Goal: Task Accomplishment & Management: Manage account settings

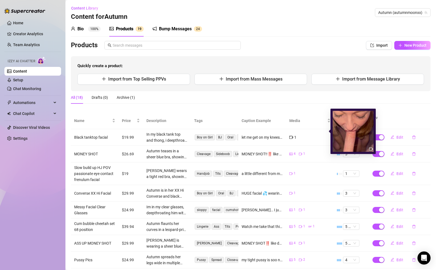
click at [363, 139] on img at bounding box center [353, 131] width 41 height 41
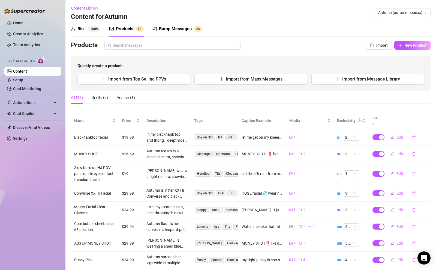
click at [180, 26] on div "Bump Messages" at bounding box center [175, 29] width 33 height 7
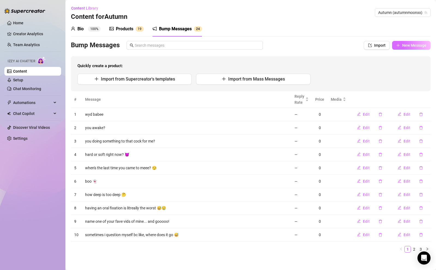
click at [398, 46] on button "New Message" at bounding box center [411, 45] width 38 height 9
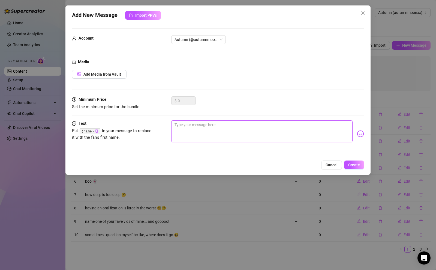
click at [231, 135] on textarea at bounding box center [261, 131] width 181 height 22
type textarea "c"
type textarea "cr"
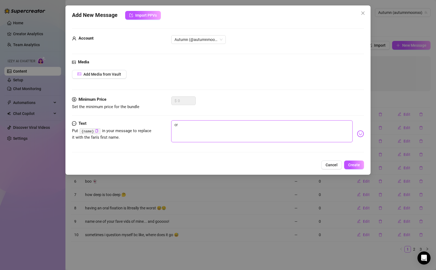
type textarea "cra"
type textarea "crav"
type textarea "cravi"
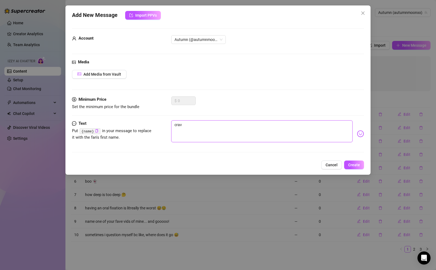
type textarea "cravi"
type textarea "cravin"
type textarea "craving"
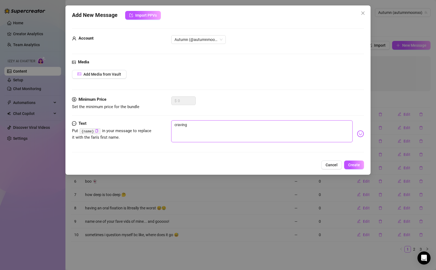
type textarea "craving"
type textarea "craving c"
type textarea "craving cu"
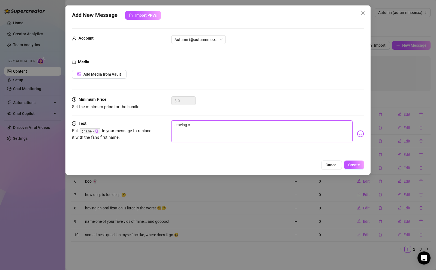
type textarea "craving cu"
type textarea "craving cum"
type textarea "craving cum."
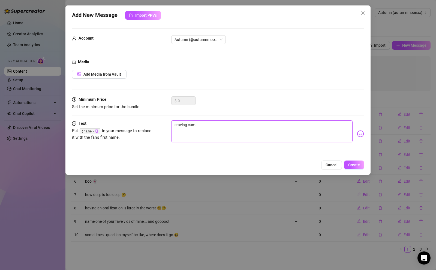
type textarea "craving cum.."
type textarea "craving cum..."
type textarea "craving cum... t"
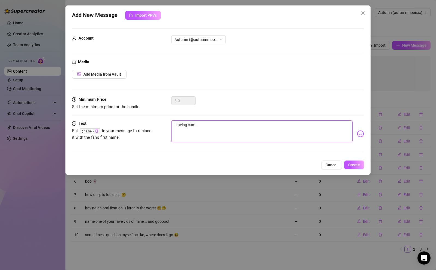
type textarea "craving cum... t"
type textarea "craving cum... th"
type textarea "craving cum... tha"
type textarea "craving cum... that"
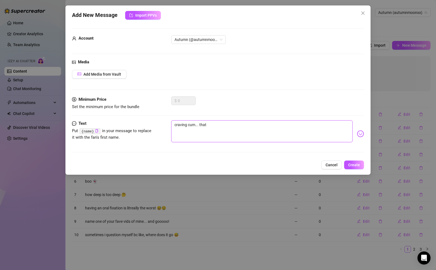
type textarea "craving cum... thats"
type textarea "craving cum... thats a"
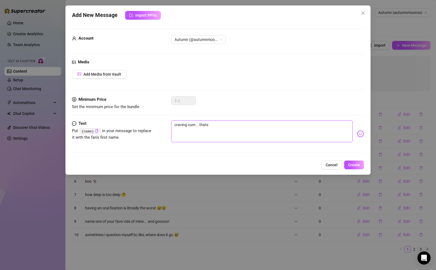
type textarea "craving cum... thats a"
type textarea "craving cum... thats al"
type textarea "craving cum... thats all"
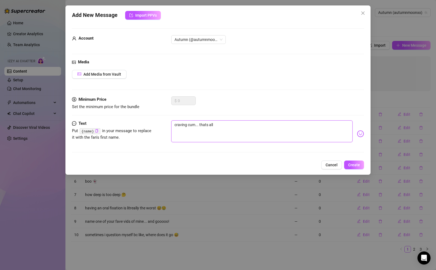
type textarea "craving cum... thats all"
type textarea "craving cum... thats all 🤤"
click at [358, 165] on span "Create" at bounding box center [355, 165] width 12 height 4
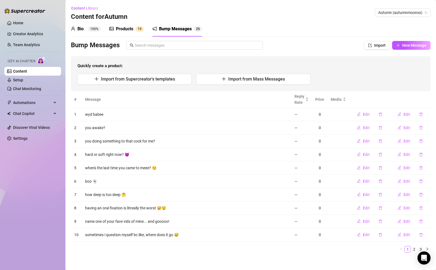
click at [134, 27] on div "Products 1 9" at bounding box center [126, 29] width 34 height 7
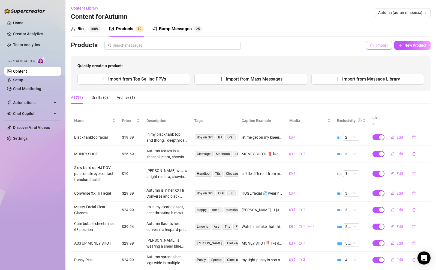
click at [371, 45] on button "Import" at bounding box center [379, 45] width 26 height 9
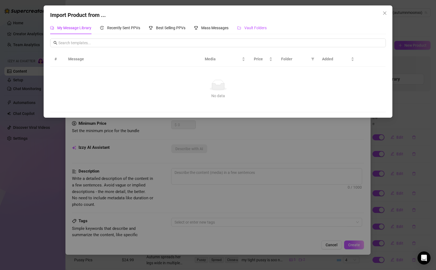
click at [245, 27] on div "Vault Folders" at bounding box center [251, 28] width 29 height 6
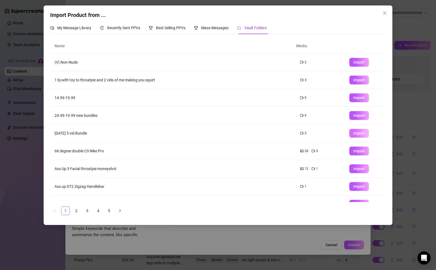
click at [354, 133] on span "Import" at bounding box center [359, 133] width 11 height 4
type textarea "Type your message here..."
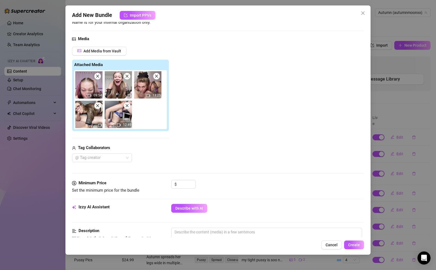
scroll to position [110, 0]
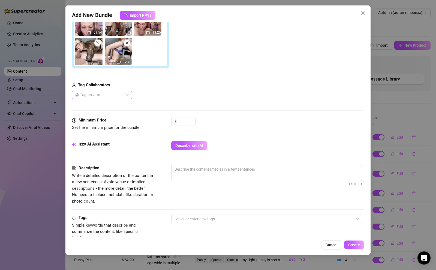
click at [127, 93] on div "@ Tag creator" at bounding box center [102, 95] width 60 height 9
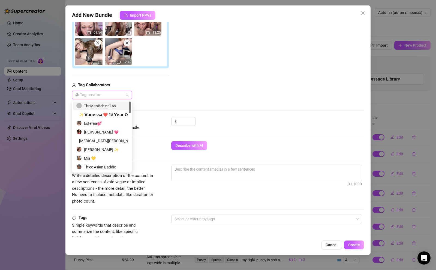
click at [118, 105] on div "TheManBehind169" at bounding box center [101, 106] width 51 height 6
click at [216, 86] on div "Add Media from Vault Attached Media 09:54 13:25 12:49 Tag Collaborators TheManB…" at bounding box center [218, 41] width 292 height 115
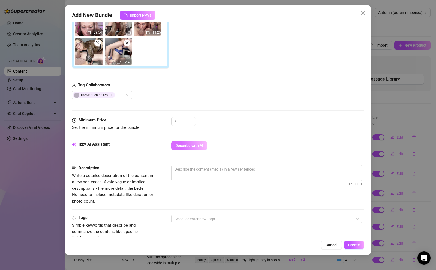
click at [190, 148] on button "Describe with AI" at bounding box center [189, 145] width 36 height 9
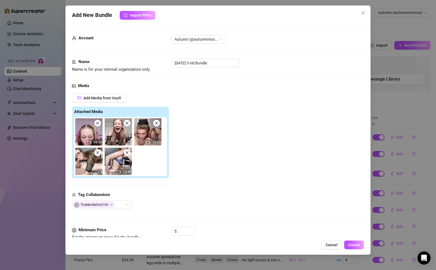
scroll to position [0, 0]
click at [219, 65] on input "[DATE] 5 vid Bundle" at bounding box center [205, 63] width 69 height 9
type input "Rave"
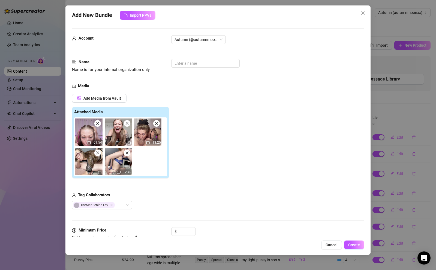
click at [329, 245] on span "Cancel" at bounding box center [332, 245] width 12 height 4
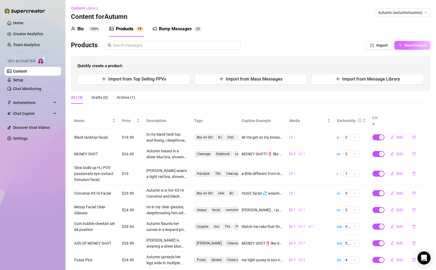
click at [400, 43] on button "New Product" at bounding box center [413, 45] width 36 height 9
type textarea "Type your message here..."
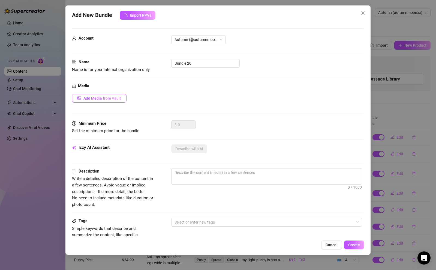
click at [115, 97] on span "Add Media from Vault" at bounding box center [103, 98] width 38 height 4
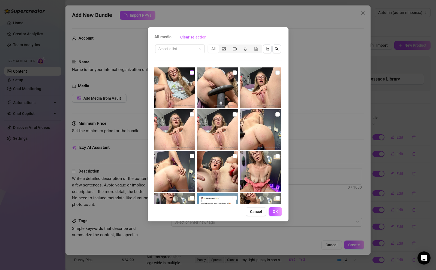
click at [192, 74] on input "checkbox" at bounding box center [192, 72] width 4 height 4
checkbox input "true"
click at [233, 73] on input "checkbox" at bounding box center [235, 72] width 4 height 4
checkbox input "true"
click at [276, 72] on input "checkbox" at bounding box center [278, 72] width 4 height 4
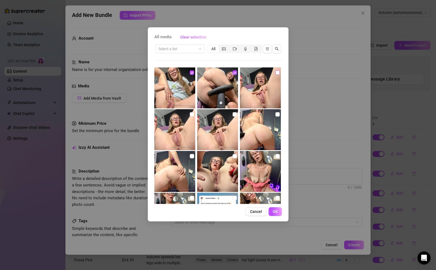
checkbox input "true"
click at [191, 116] on input "checkbox" at bounding box center [192, 114] width 4 height 4
checkbox input "true"
click at [235, 116] on input "checkbox" at bounding box center [235, 114] width 4 height 4
checkbox input "true"
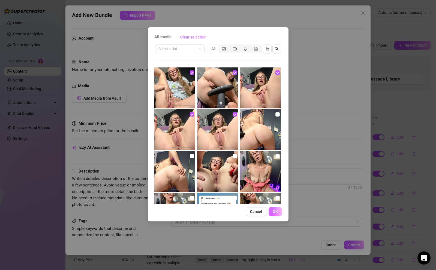
click at [273, 209] on span "OK" at bounding box center [275, 211] width 5 height 4
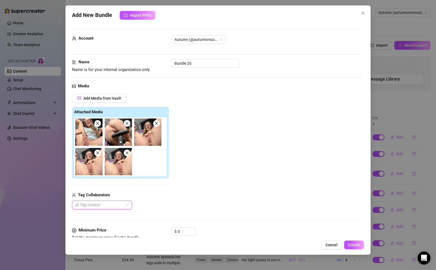
scroll to position [113, 0]
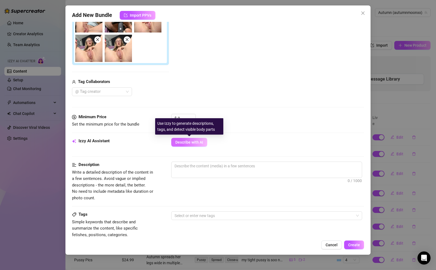
click at [201, 144] on button "Describe with AI" at bounding box center [189, 142] width 36 height 9
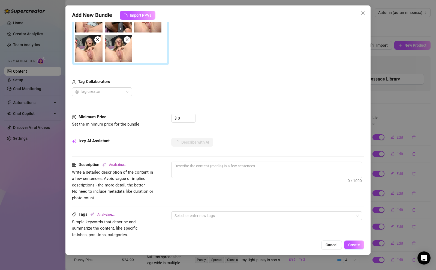
type textarea "Autumn"
type textarea "Autumn spreads"
type textarea "Autumn spreads her"
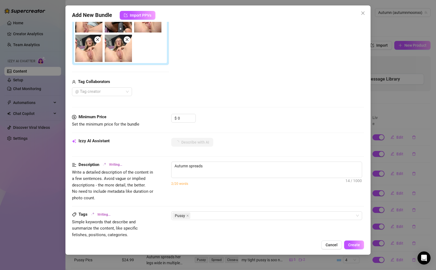
type textarea "Autumn spreads her"
type textarea "Autumn spreads her legs"
type textarea "Autumn spreads her legs wide"
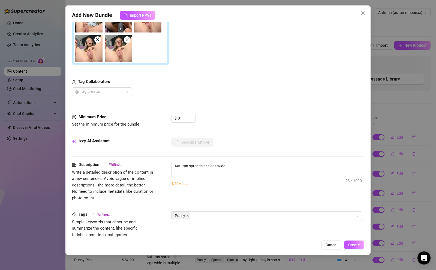
type textarea "Autumn spreads her legs wide in"
type textarea "Autumn spreads her legs wide in a"
type textarea "Autumn spreads her legs wide in a chair,"
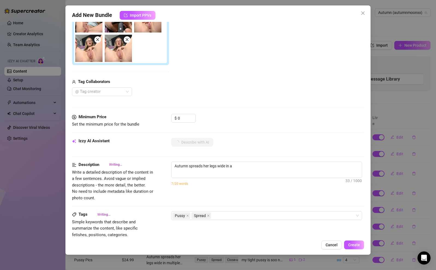
type textarea "Autumn spreads her legs wide in a chair,"
type textarea "Autumn spreads her legs wide in a chair, pulling"
type textarea "Autumn spreads her legs wide in a chair, pulling her"
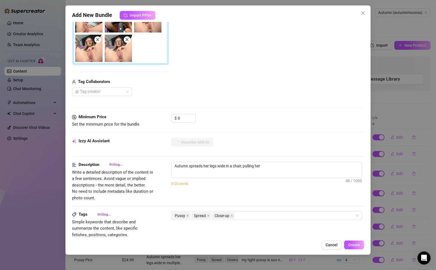
type textarea "Autumn spreads her legs wide in a chair, pulling her pussy"
type textarea "Autumn spreads her legs wide in a chair, pulling her pussy lips"
type textarea "Autumn spreads her legs wide in a chair, pulling her pussy lips apart"
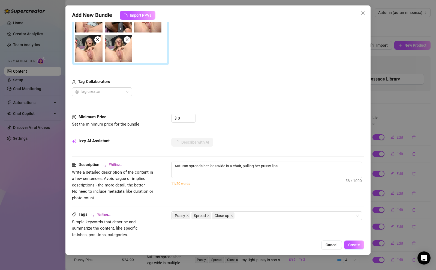
type textarea "Autumn spreads her legs wide in a chair, pulling her pussy lips apart"
type textarea "Autumn spreads her legs wide in a chair, pulling her pussy lips apart to"
type textarea "Autumn spreads her legs wide in a chair, pulling her pussy lips apart to give"
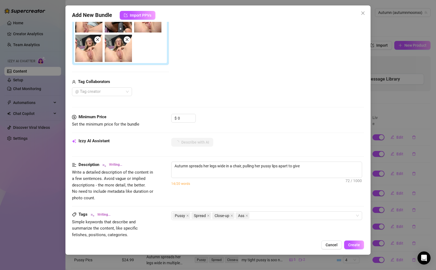
type textarea "Autumn spreads her legs wide in a chair, pulling her pussy lips apart to give a"
type textarea "Autumn spreads her legs wide in a chair, pulling her pussy lips apart to give a…"
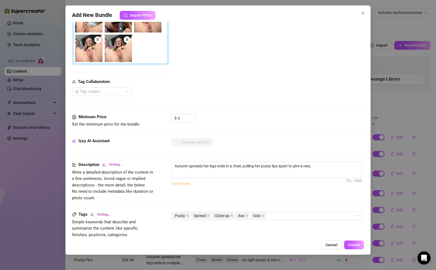
type textarea "Autumn spreads her legs wide in a chair, pulling her pussy lips apart to give a…"
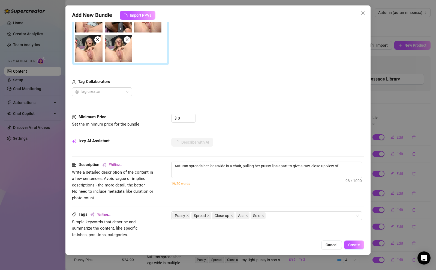
type textarea "Autumn spreads her legs wide in a chair, pulling her pussy lips apart to give a…"
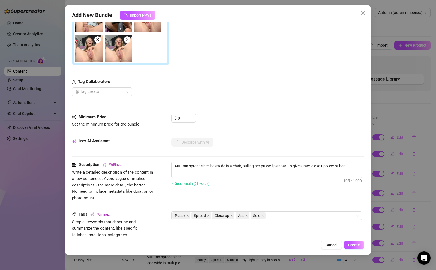
type textarea "Autumn spreads her legs wide in a chair, pulling her pussy lips apart to give a…"
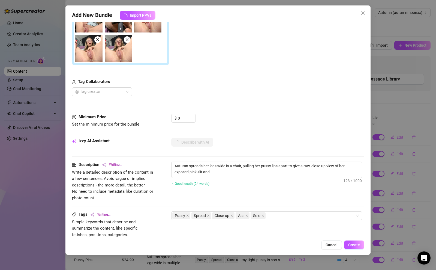
type textarea "Autumn spreads her legs wide in a chair, pulling her pussy lips apart to give a…"
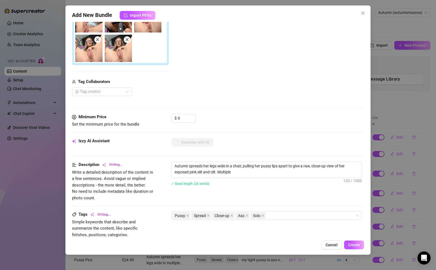
type textarea "Autumn spreads her legs wide in a chair, pulling her pussy lips apart to give a…"
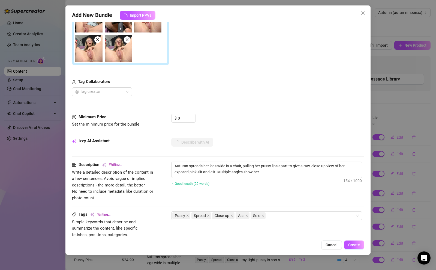
type textarea "Autumn spreads her legs wide in a chair, pulling her pussy lips apart to give a…"
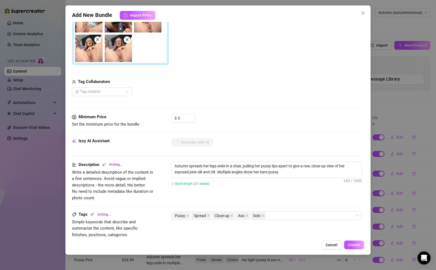
type textarea "Autumn spreads her legs wide in a chair, pulling her pussy lips apart to give a…"
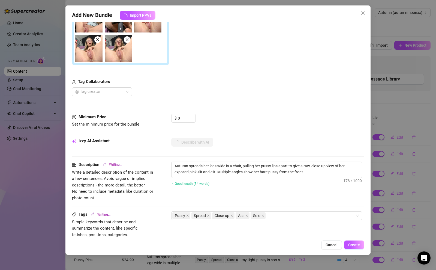
type textarea "Autumn spreads her legs wide in a chair, pulling her pussy lips apart to give a…"
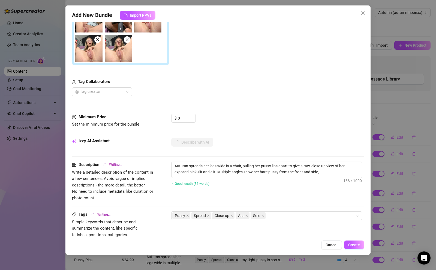
type textarea "Autumn spreads her legs wide in a chair, pulling her pussy lips apart to give a…"
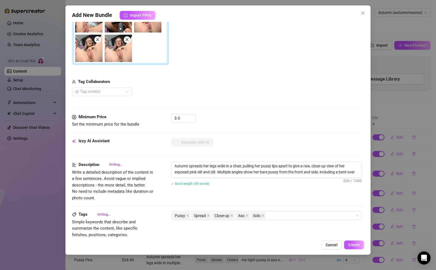
type textarea "Autumn spreads her legs wide in a chair, pulling her pussy lips apart to give a…"
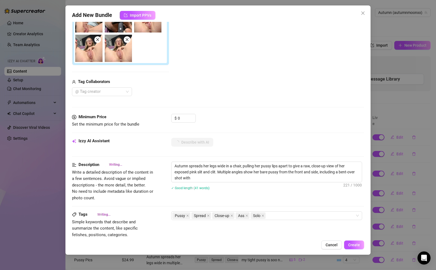
type textarea "Autumn spreads her legs wide in a chair, pulling her pussy lips apart to give a…"
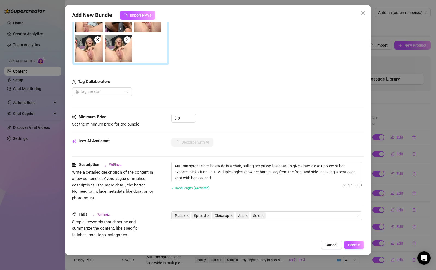
type textarea "Autumn spreads her legs wide in a chair, pulling her pussy lips apart to give a…"
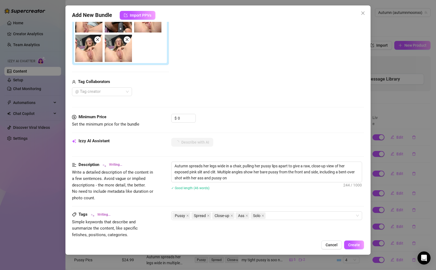
type textarea "Autumn spreads her legs wide in a chair, pulling her pussy lips apart to give a…"
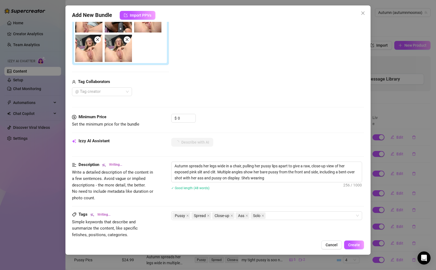
type textarea "Autumn spreads her legs wide in a chair, pulling her pussy lips apart to give a…"
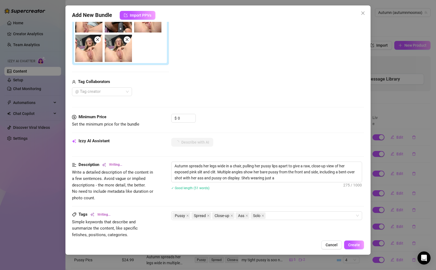
type textarea "Autumn spreads her legs wide in a chair, pulling her pussy lips apart to give a…"
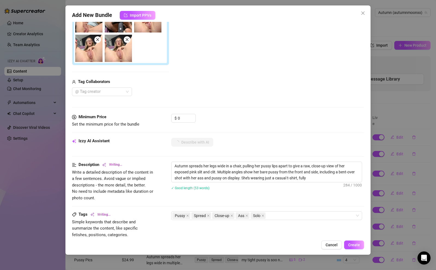
type textarea "Autumn spreads her legs wide in a chair, pulling her pussy lips apart to give a…"
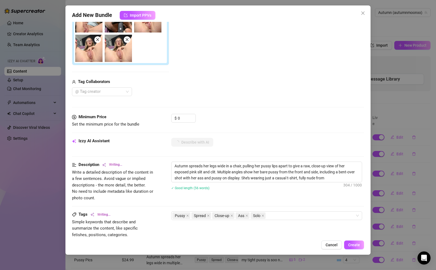
type textarea "Autumn spreads her legs wide in a chair, pulling her pussy lips apart to give a…"
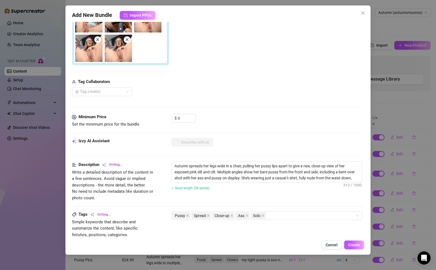
type textarea "Autumn spreads her legs wide in a chair, pulling her pussy lips apart to give a…"
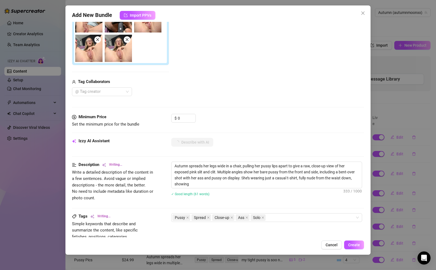
type textarea "Autumn spreads her legs wide in a chair, pulling her pussy lips apart to give a…"
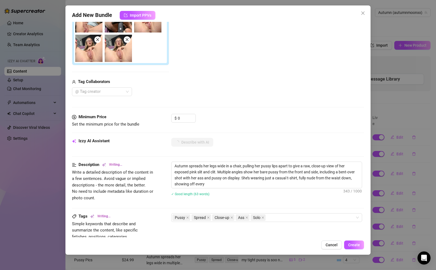
type textarea "Autumn spreads her legs wide in a chair, pulling her pussy lips apart to give a…"
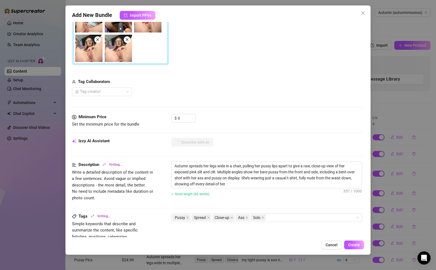
type textarea "Autumn spreads her legs wide in a chair, pulling her pussy lips apart to give a…"
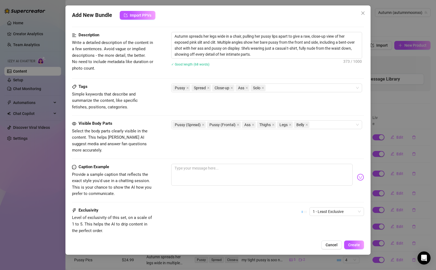
scroll to position [245, 0]
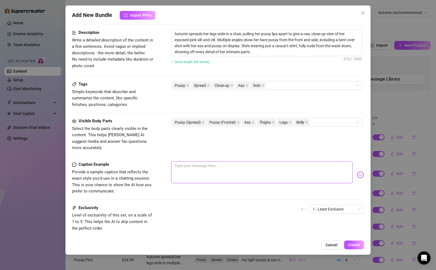
click at [295, 161] on textarea at bounding box center [261, 172] width 181 height 22
type textarea "p"
type textarea "pr"
type textarea "pre"
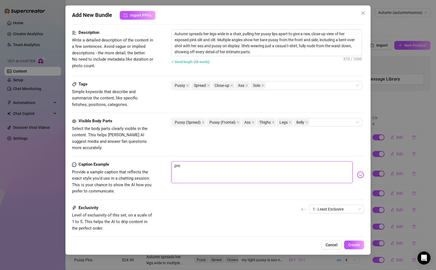
type textarea "pret"
type textarea "prett"
drag, startPoint x: 272, startPoint y: 167, endPoint x: 172, endPoint y: 161, distance: 99.8
click at [172, 161] on textarea "i know" at bounding box center [261, 172] width 181 height 22
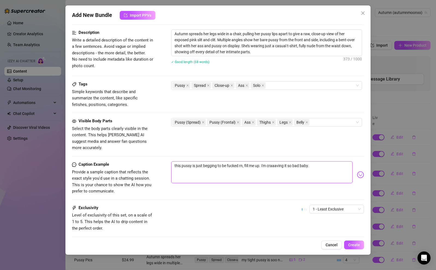
click at [182, 161] on textarea "this pussy is just begging to be fucked rn, fill me up. i'm craaaving it so bad…" at bounding box center [261, 172] width 181 height 22
click at [324, 163] on textarea "this pussy is just begging to be fucked rn, fill me up. i'm craaaving it so bad…" at bounding box center [261, 172] width 181 height 22
click at [255, 161] on textarea "this pussy is just begging to be fucked rn, fill me up. i'm craaaving it so bad…" at bounding box center [261, 172] width 181 height 22
click at [329, 161] on textarea "this pussy is just begging to be fucked rn, fill it up. i'm craaaving it so bad…" at bounding box center [261, 172] width 181 height 22
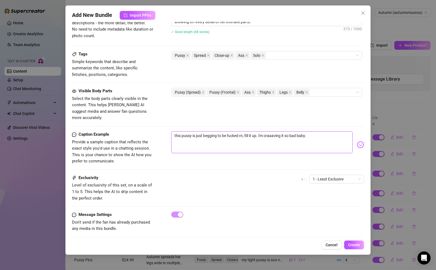
scroll to position [278, 0]
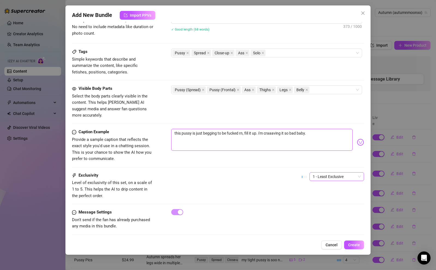
click at [329, 172] on span "1 - Least Exclusive" at bounding box center [337, 176] width 48 height 8
click at [313, 198] on div "3" at bounding box center [333, 198] width 46 height 6
click at [329, 172] on span "3" at bounding box center [337, 176] width 48 height 8
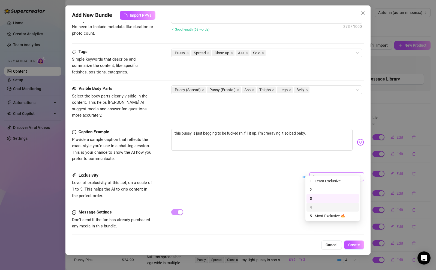
click at [317, 206] on div "4" at bounding box center [333, 207] width 46 height 6
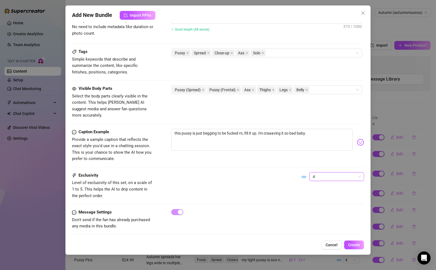
click at [317, 209] on div at bounding box center [267, 212] width 193 height 6
click at [356, 242] on button "Create" at bounding box center [354, 244] width 20 height 9
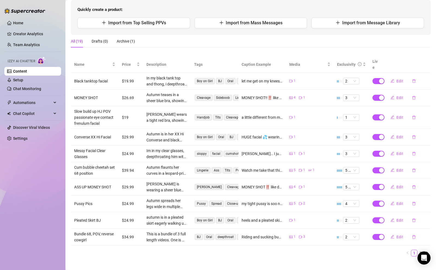
scroll to position [57, 0]
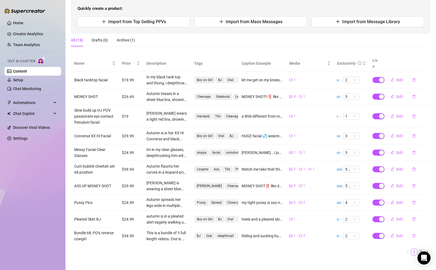
click at [418, 249] on link "2" at bounding box center [421, 252] width 6 height 6
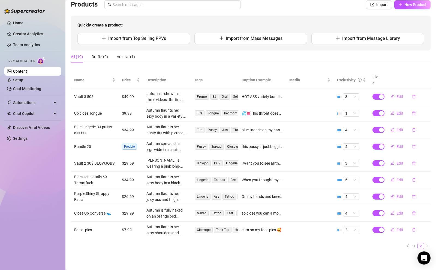
scroll to position [35, 0]
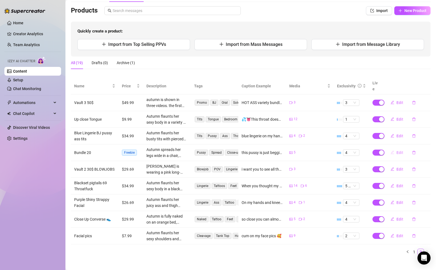
click at [397, 150] on span "Edit" at bounding box center [400, 152] width 7 height 4
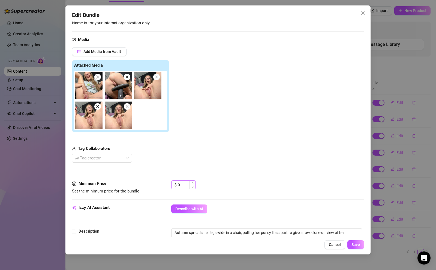
scroll to position [48, 0]
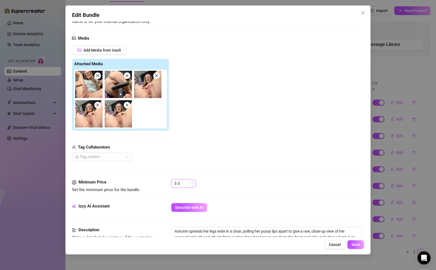
click at [177, 180] on div "$ 0" at bounding box center [183, 183] width 25 height 9
drag, startPoint x: 186, startPoint y: 183, endPoint x: 172, endPoint y: 182, distance: 14.8
click at [172, 182] on div "$ 0" at bounding box center [183, 183] width 25 height 9
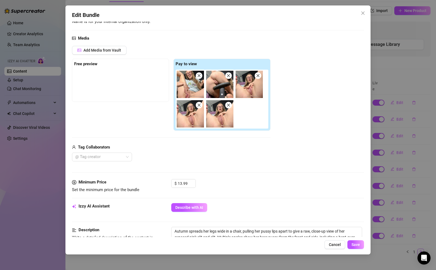
click at [249, 195] on div "Minimum Price Set the minimum price for the bundle $ 13.99" at bounding box center [218, 191] width 292 height 24
click at [356, 244] on span "Save" at bounding box center [356, 244] width 8 height 4
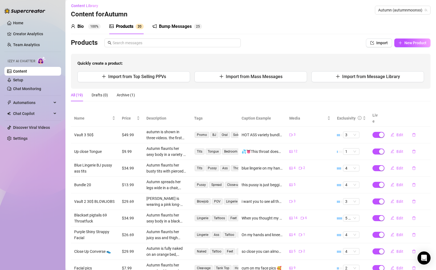
scroll to position [0, 0]
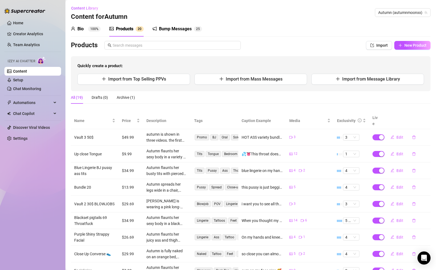
click at [174, 29] on div "Bump Messages" at bounding box center [175, 29] width 33 height 7
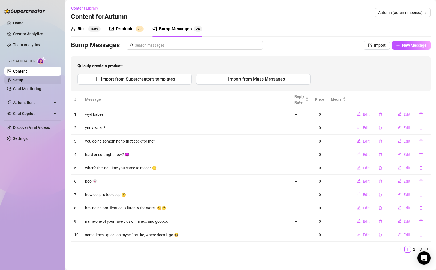
click at [23, 78] on link "Setup" at bounding box center [18, 80] width 10 height 4
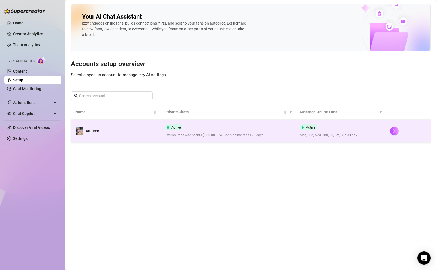
click at [386, 131] on td at bounding box center [408, 131] width 45 height 23
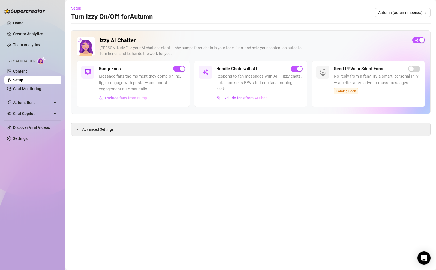
click at [142, 100] on button "Exclude fans from Bump" at bounding box center [123, 98] width 49 height 9
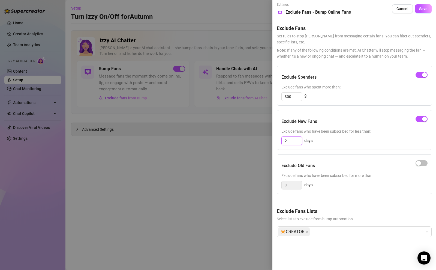
click at [291, 140] on input "2" at bounding box center [292, 141] width 20 height 8
click at [357, 150] on div "Exclude Spenders Exclude fans who spent more than: 300 $ Exclude New Fans Exclu…" at bounding box center [354, 156] width 155 height 180
click at [424, 11] on span "Save" at bounding box center [423, 9] width 8 height 4
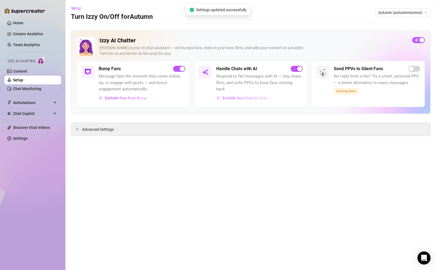
click at [266, 96] on span "Exclude fans from AI Chat" at bounding box center [245, 98] width 44 height 4
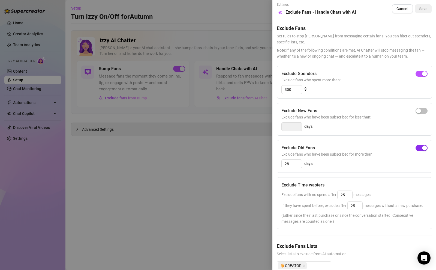
click at [417, 150] on span "button" at bounding box center [422, 148] width 12 height 6
click at [419, 6] on button "Save" at bounding box center [423, 8] width 17 height 9
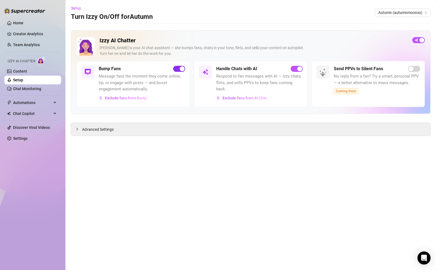
click at [181, 70] on div "button" at bounding box center [182, 68] width 5 height 5
